Goal: Learn about a topic: Learn about a topic

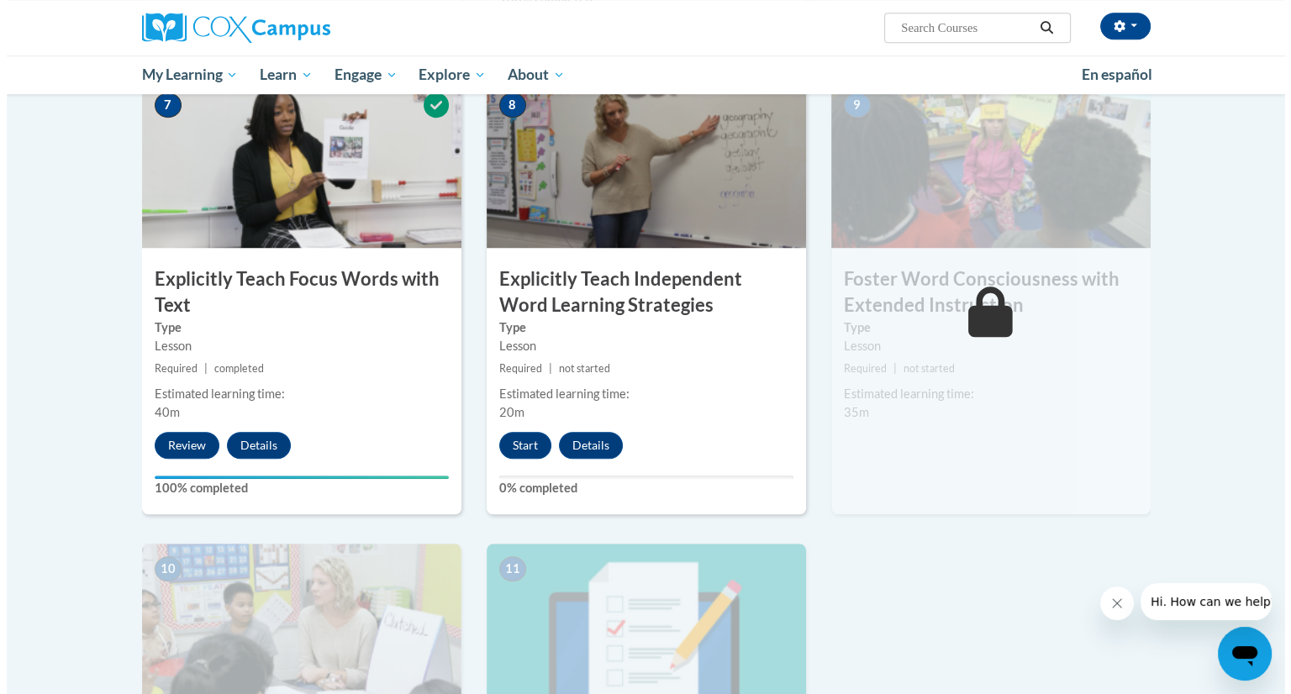
scroll to position [1290, 0]
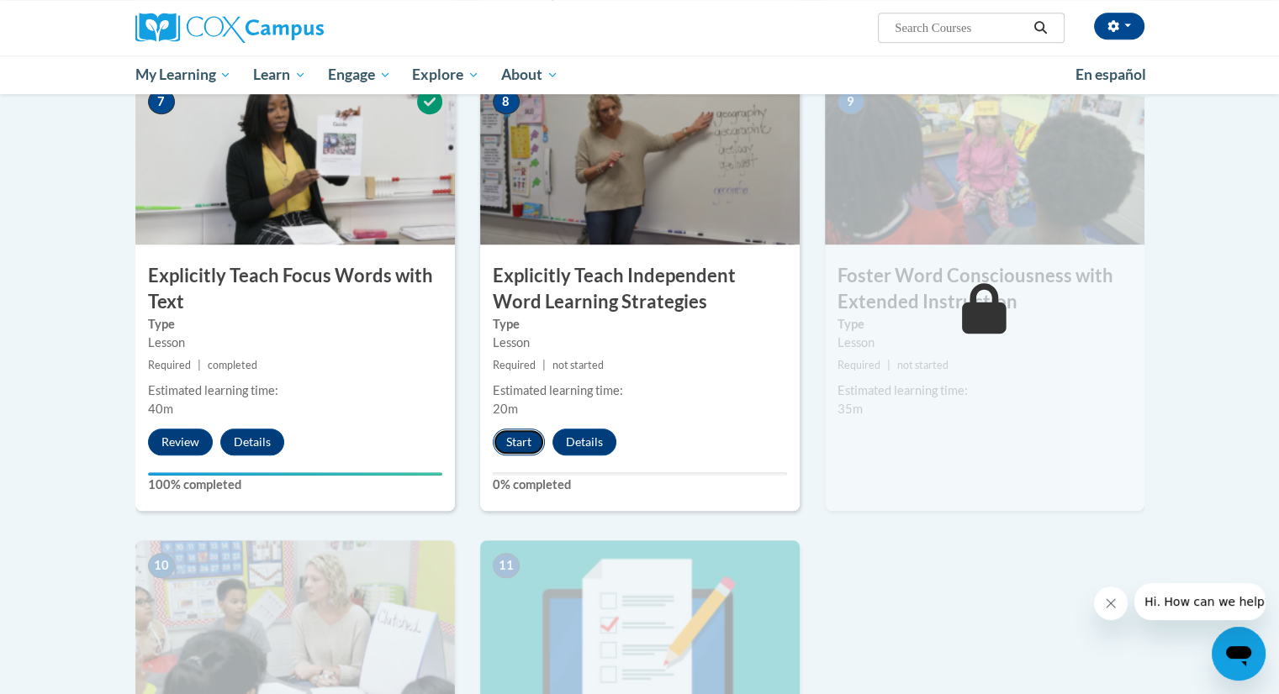
click at [504, 448] on button "Start" at bounding box center [519, 442] width 52 height 27
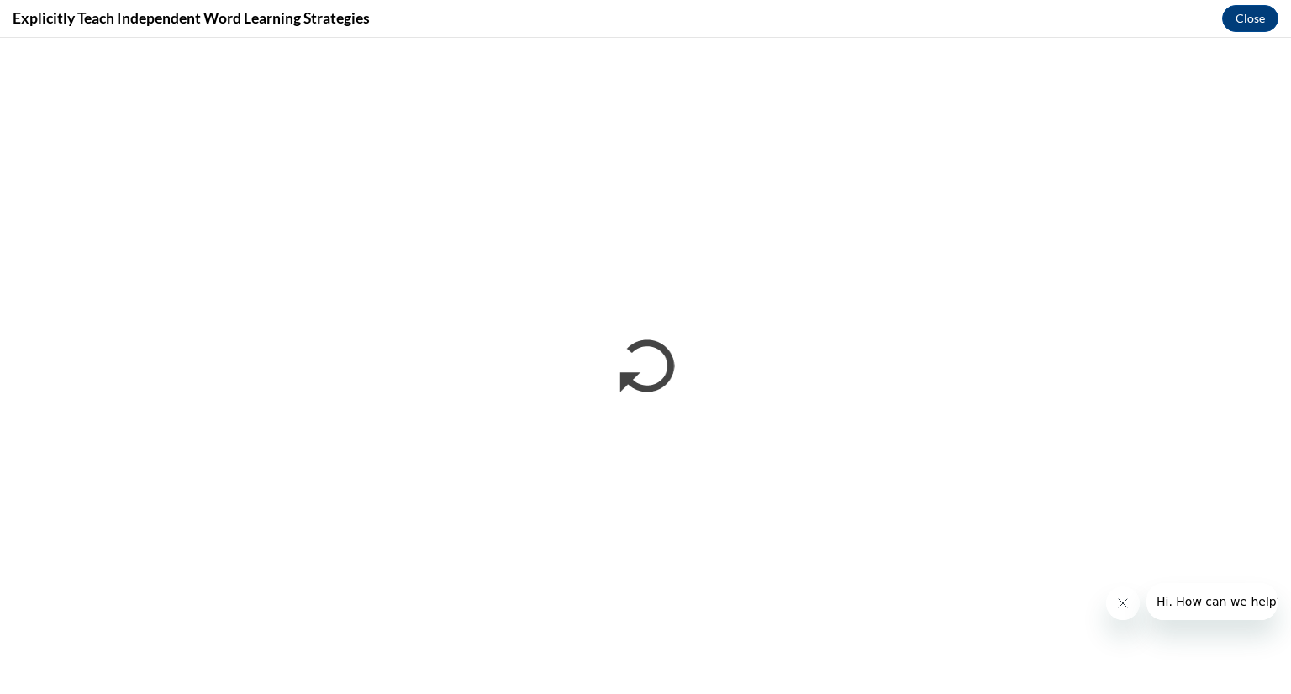
scroll to position [0, 0]
